Goal: Task Accomplishment & Management: Use online tool/utility

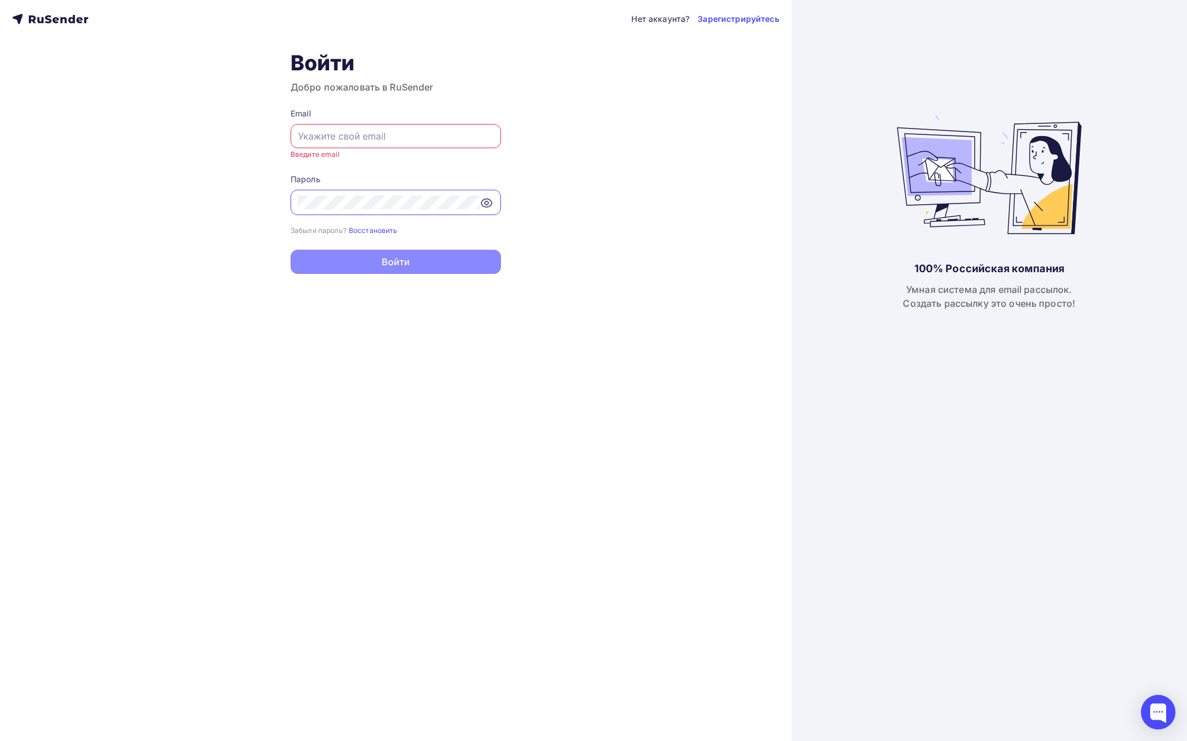
click at [395, 143] on div at bounding box center [395, 136] width 210 height 24
click at [395, 137] on input "text" at bounding box center [395, 136] width 195 height 14
type input "[PERSON_NAME][EMAIL_ADDRESS][DOMAIN_NAME]"
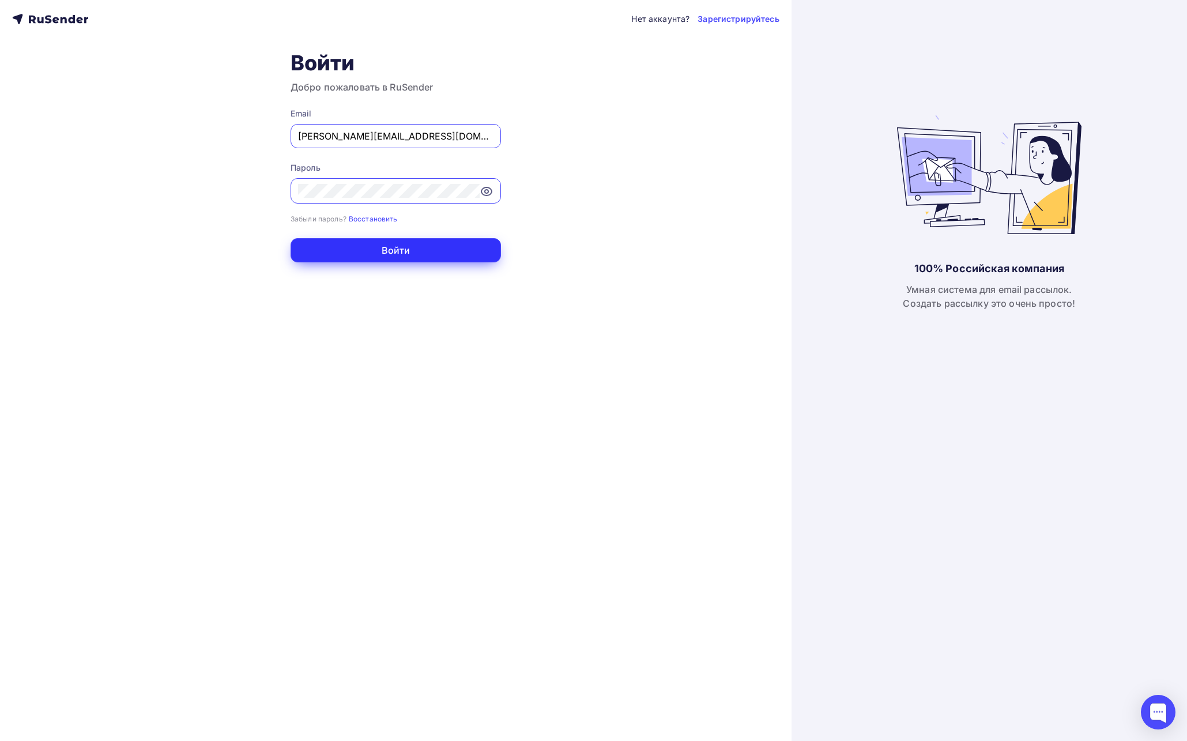
click at [429, 254] on button "Войти" at bounding box center [395, 250] width 210 height 24
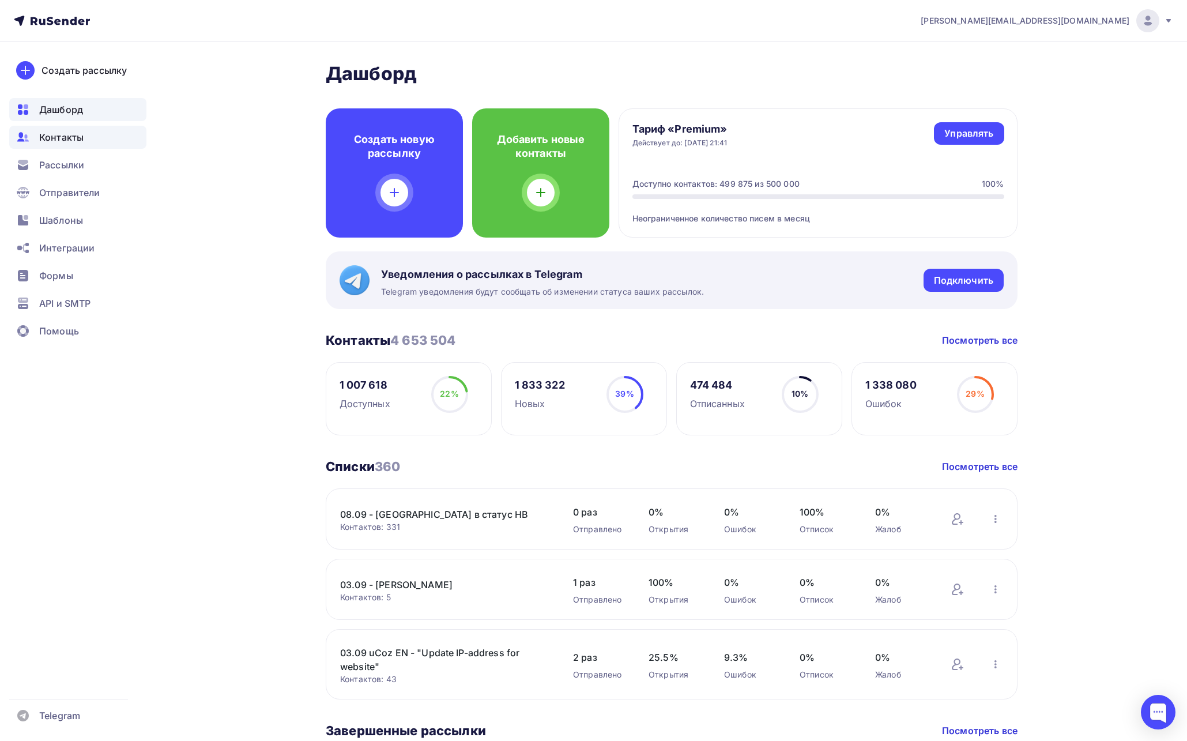
click at [72, 132] on span "Контакты" at bounding box center [61, 137] width 44 height 14
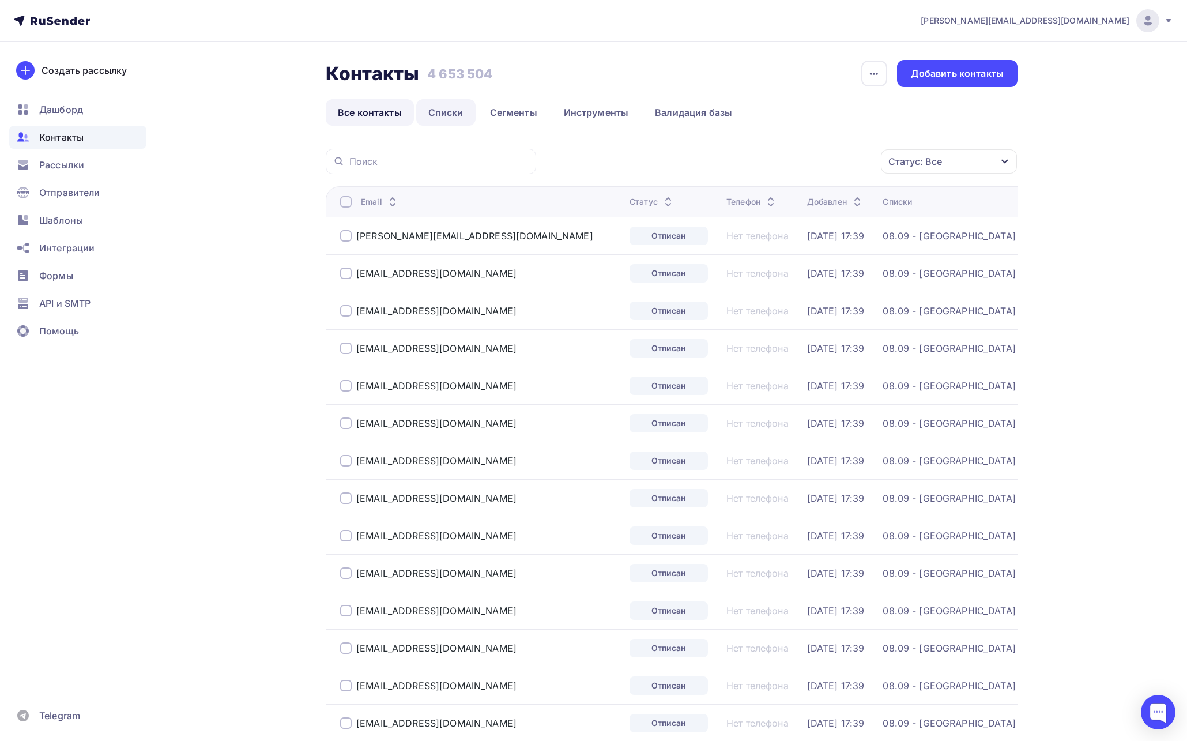
click at [445, 116] on link "Списки" at bounding box center [445, 112] width 59 height 27
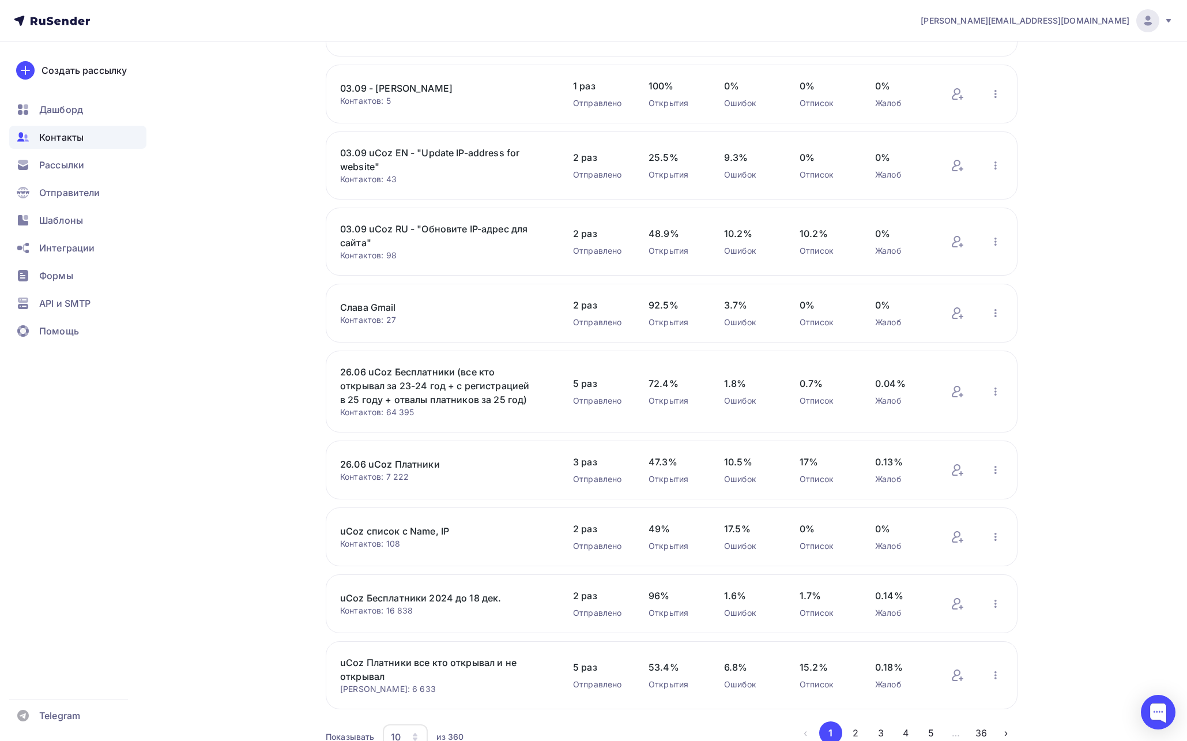
scroll to position [166, 0]
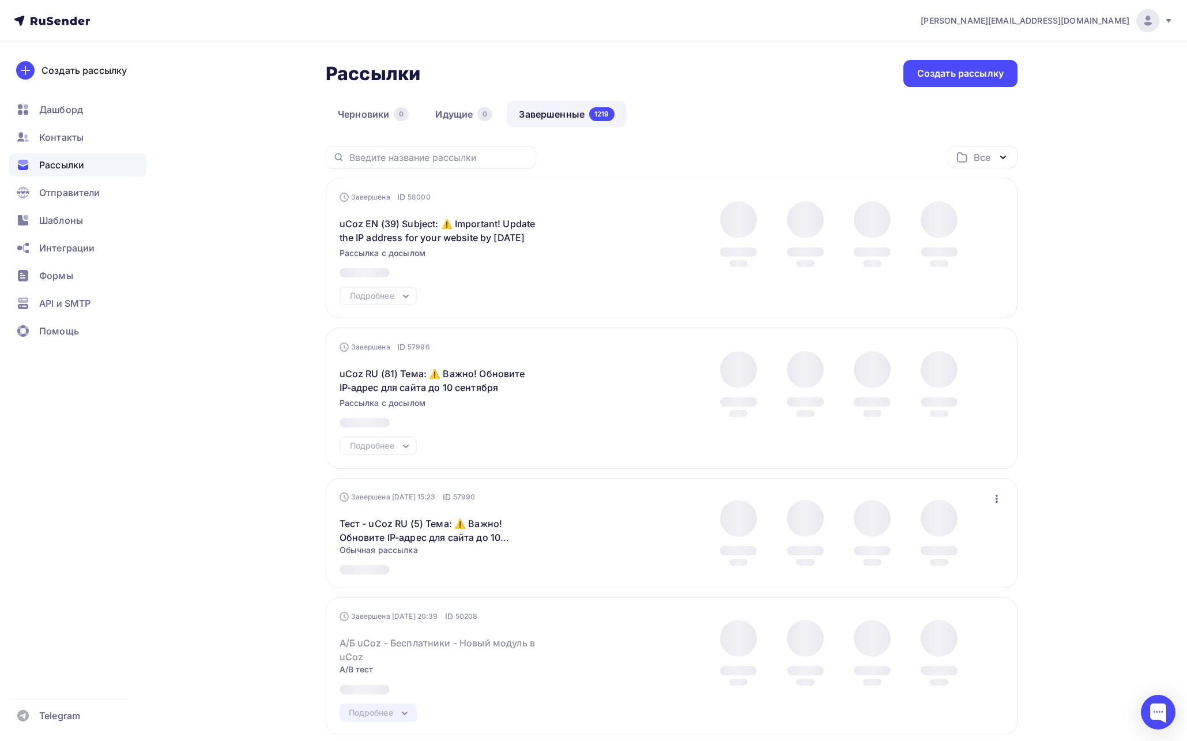
click at [1002, 151] on icon "button" at bounding box center [1003, 157] width 14 height 14
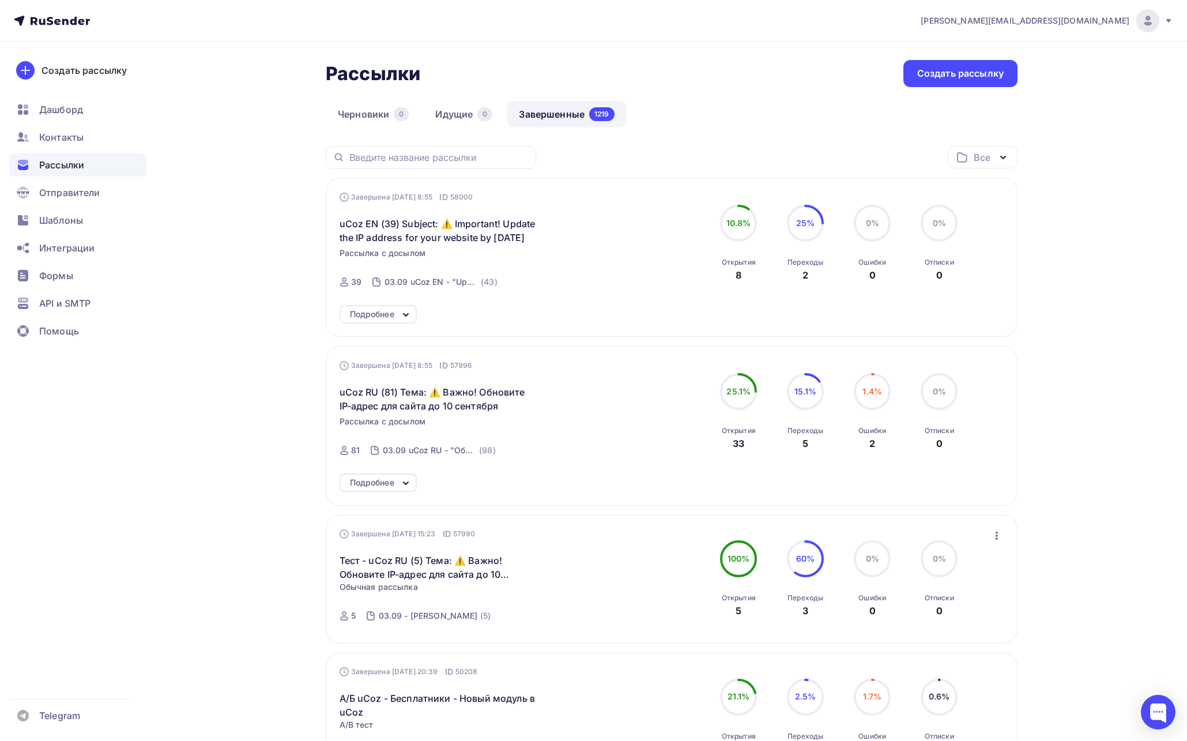
click at [964, 159] on icon "button" at bounding box center [962, 157] width 14 height 14
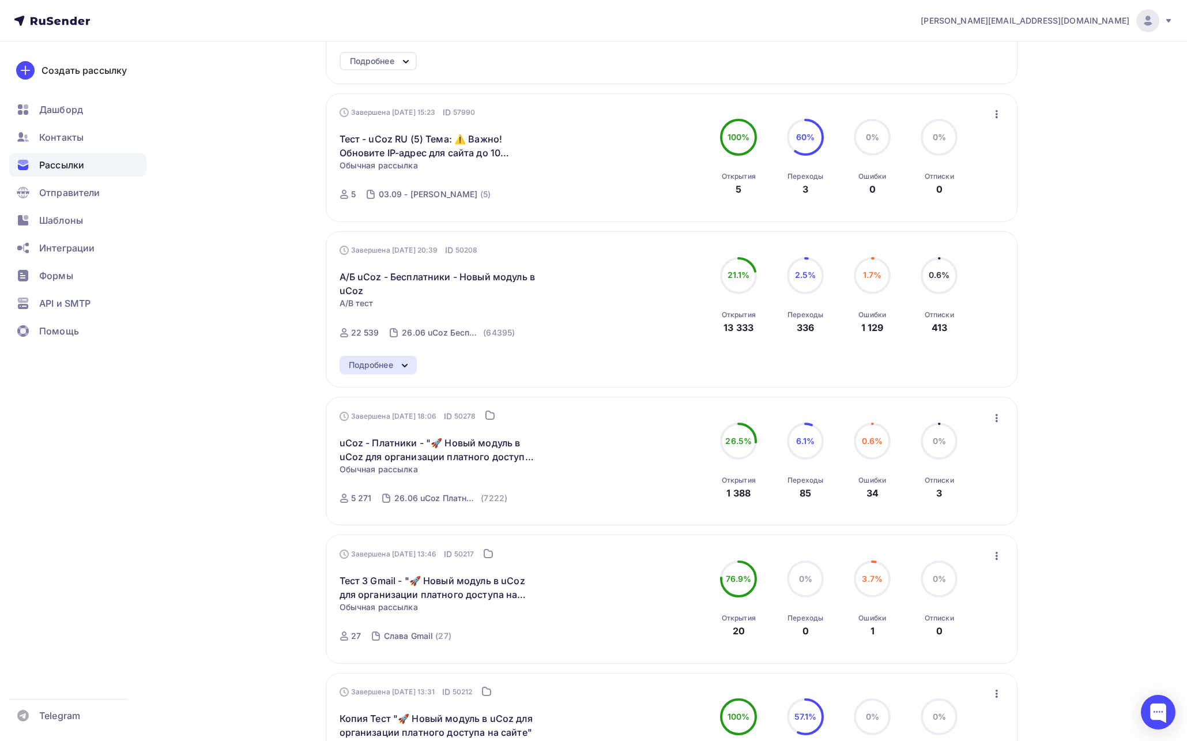
scroll to position [420, 0]
